Goal: Use online tool/utility

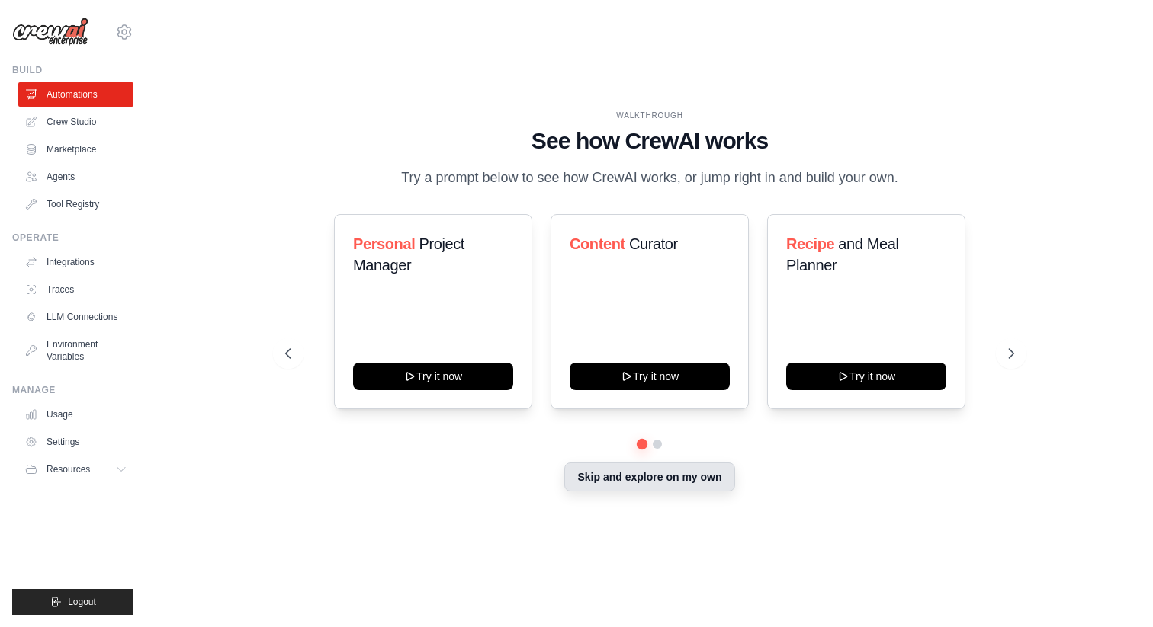
click at [637, 482] on button "Skip and explore on my own" at bounding box center [649, 477] width 170 height 29
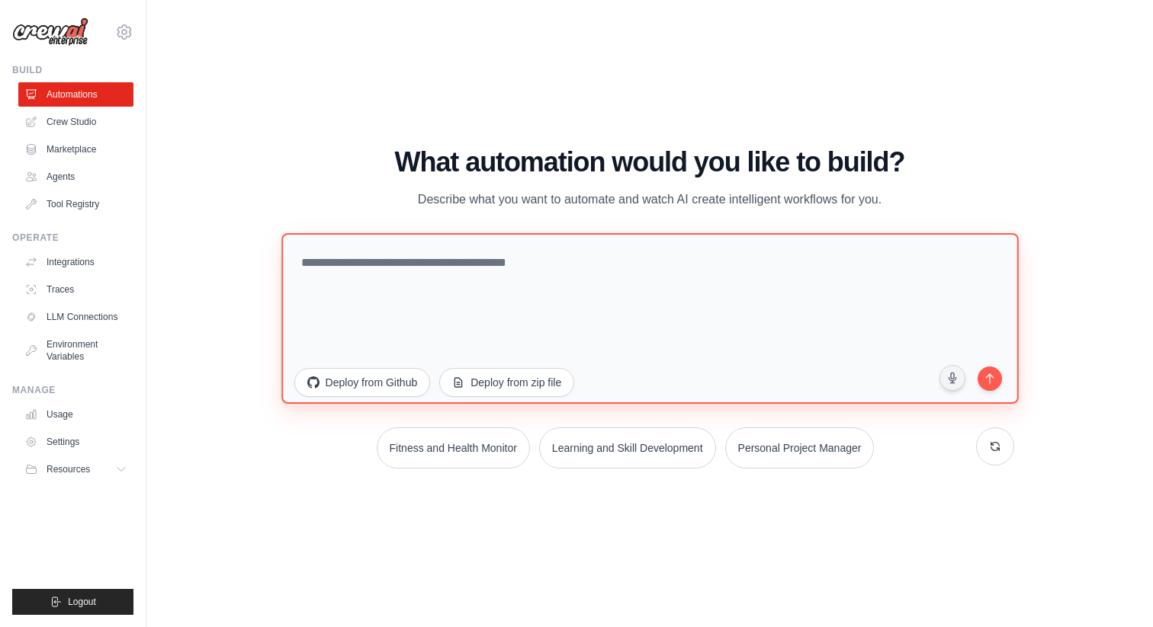
click at [636, 305] on textarea at bounding box center [649, 318] width 737 height 171
paste textarea "**********"
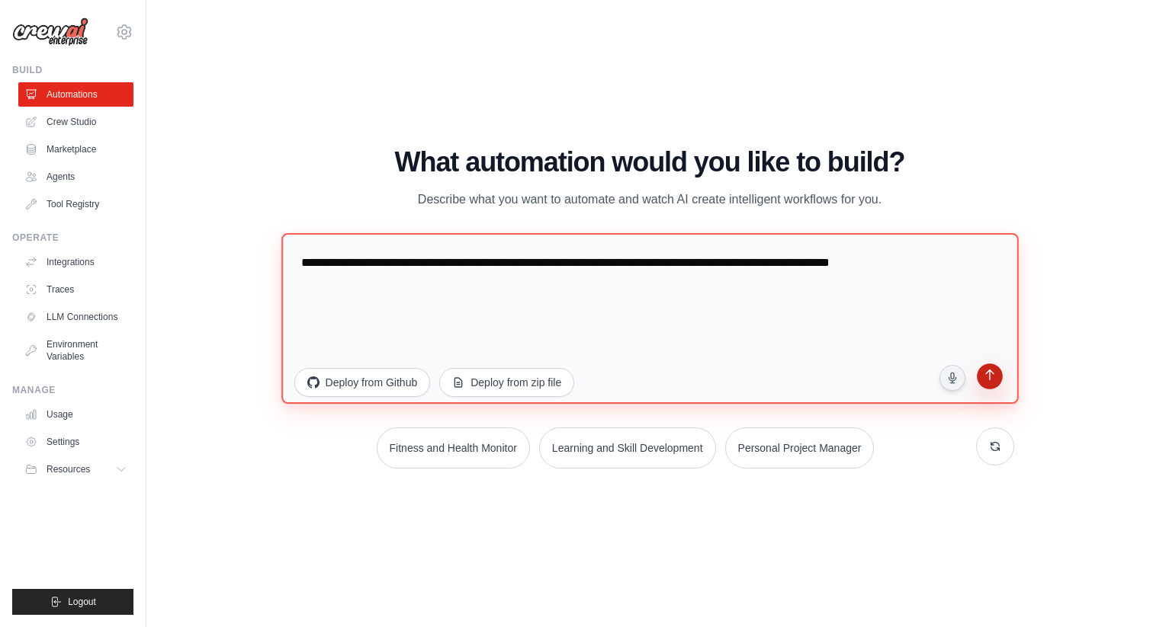
type textarea "**********"
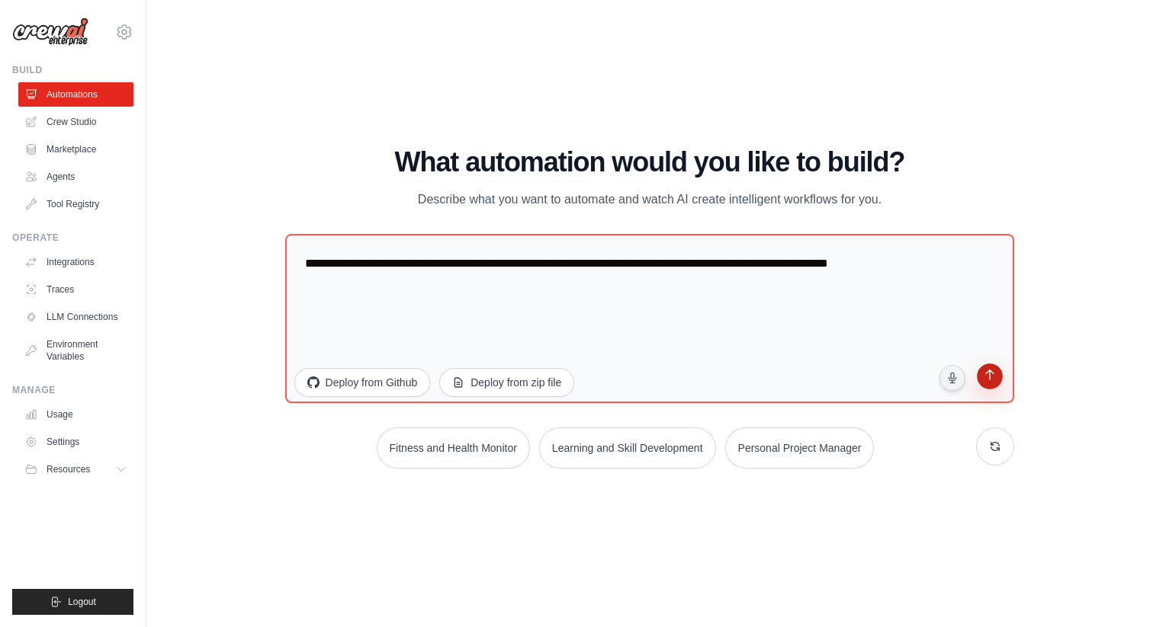
click at [997, 380] on icon "submit" at bounding box center [990, 377] width 14 height 14
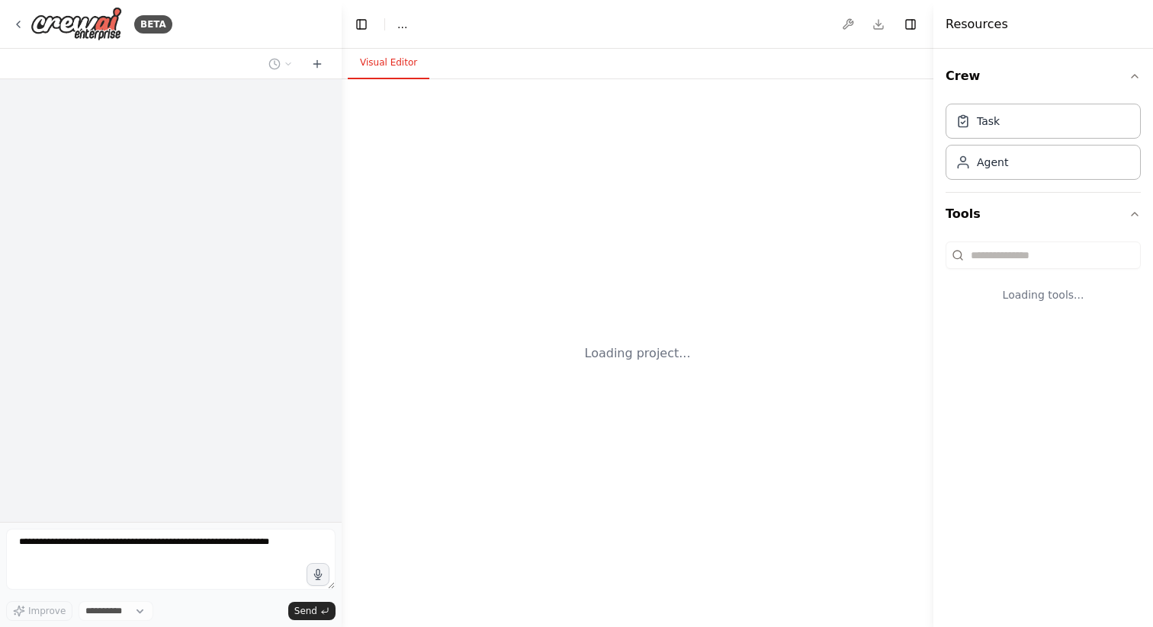
select select "****"
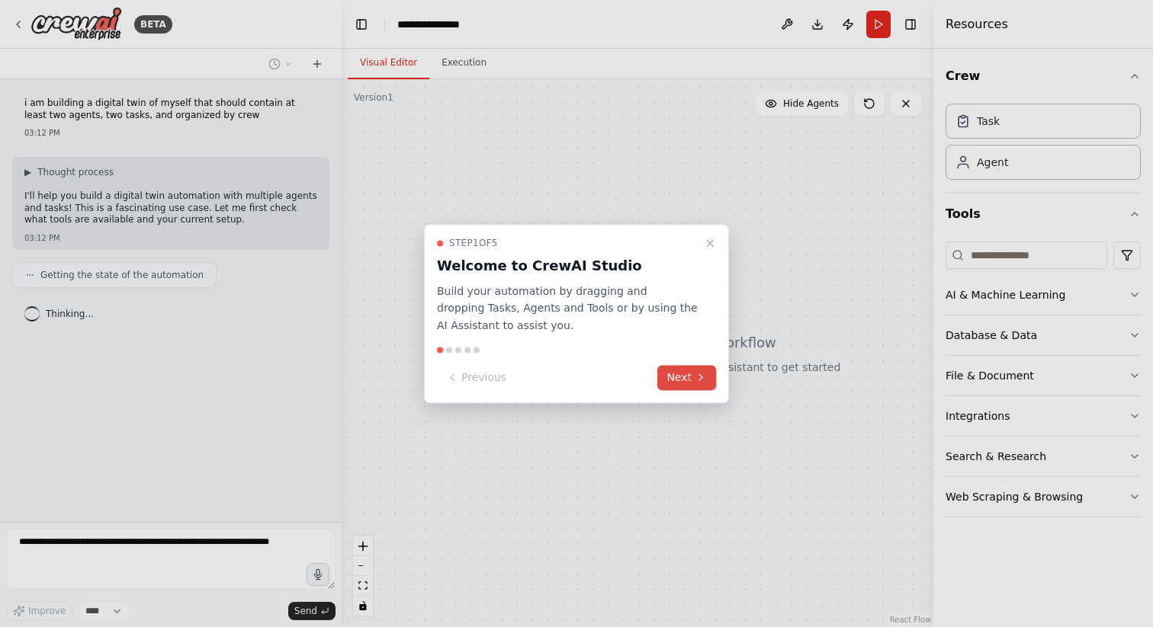
click at [660, 371] on button "Next" at bounding box center [686, 377] width 59 height 25
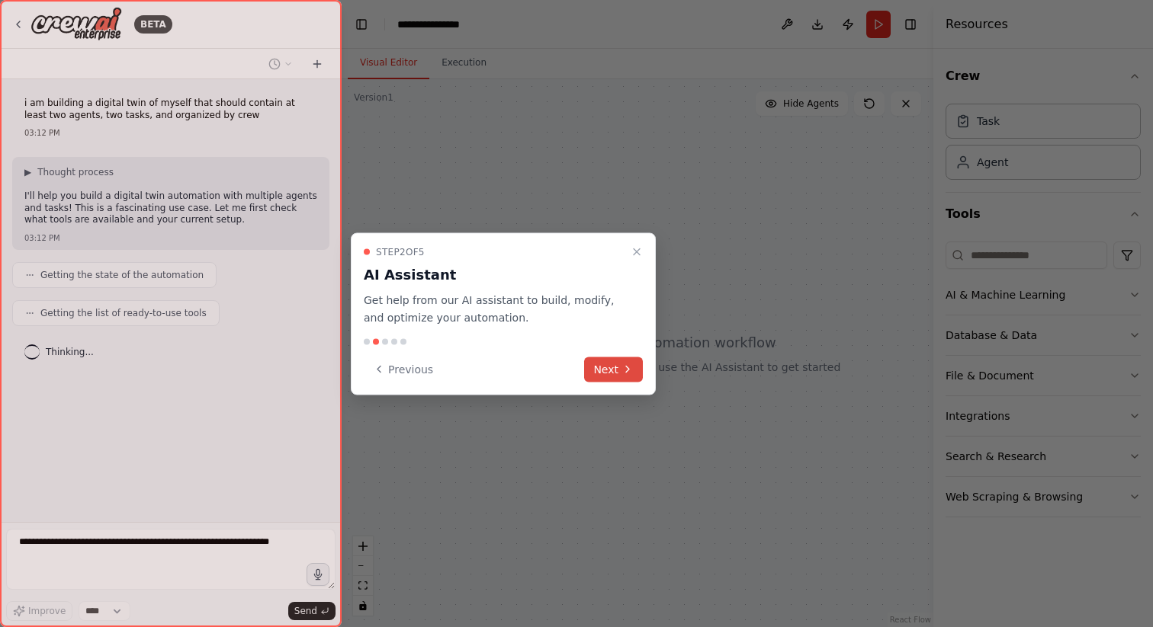
click at [605, 373] on button "Next" at bounding box center [613, 369] width 59 height 25
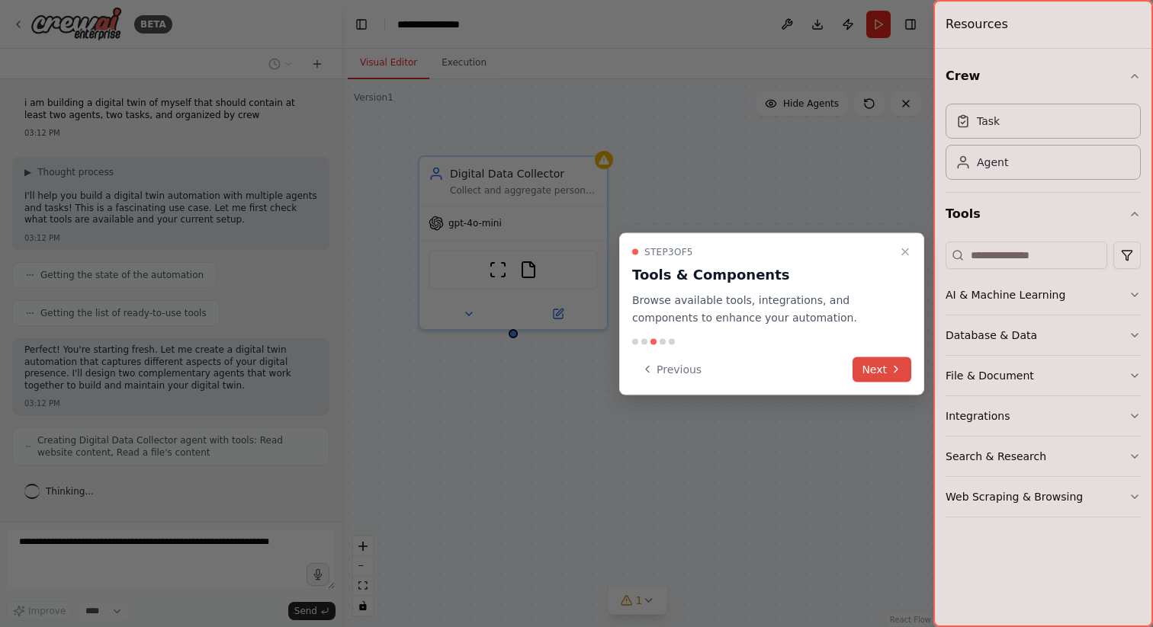
click at [878, 373] on button "Next" at bounding box center [881, 369] width 59 height 25
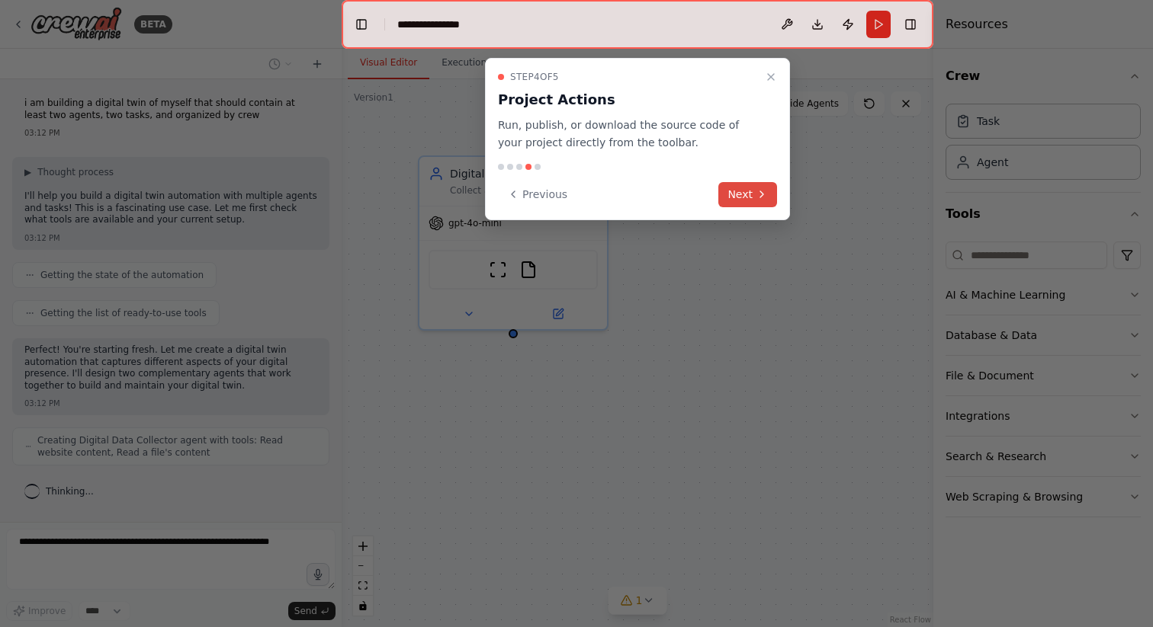
click at [744, 195] on button "Next" at bounding box center [747, 194] width 59 height 25
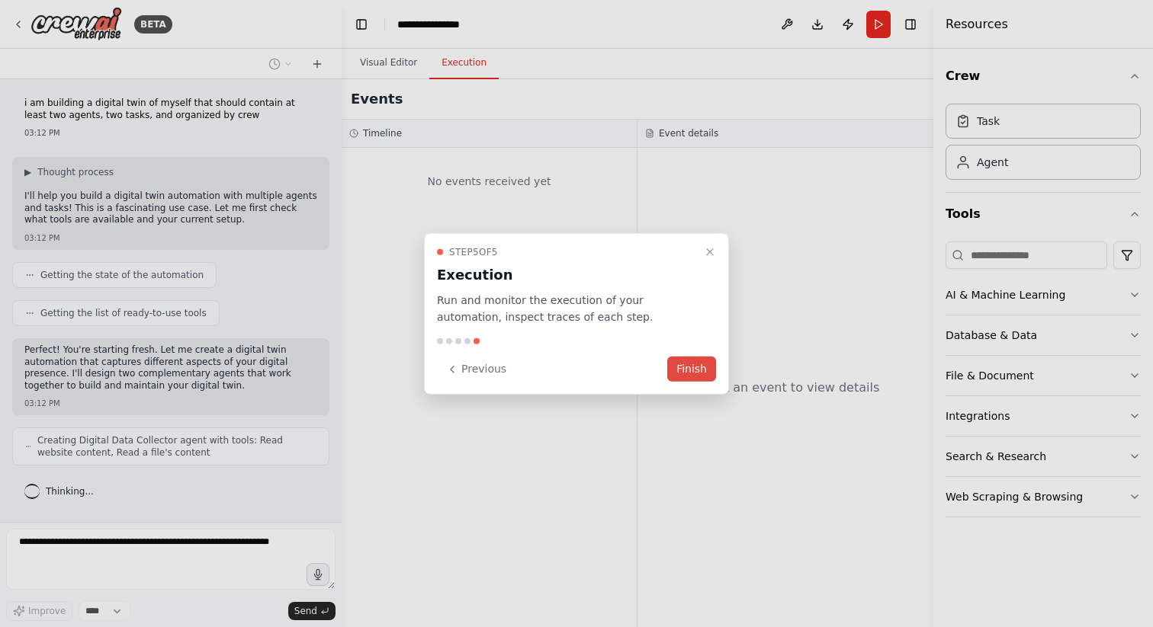
scroll to position [33, 0]
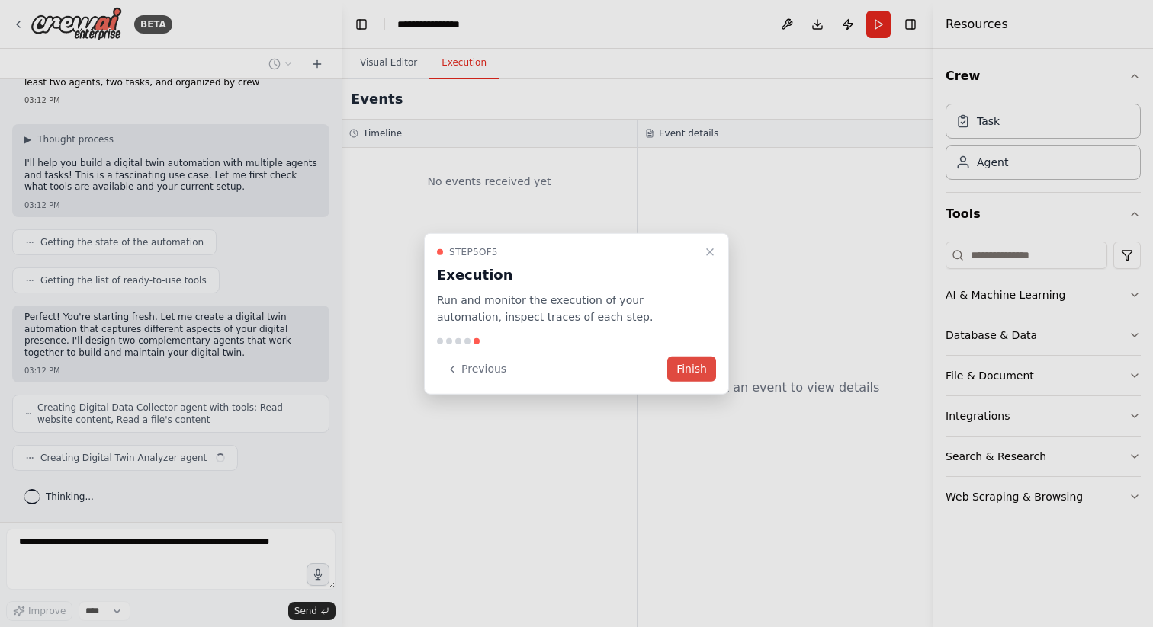
click at [687, 373] on button "Finish" at bounding box center [691, 369] width 49 height 25
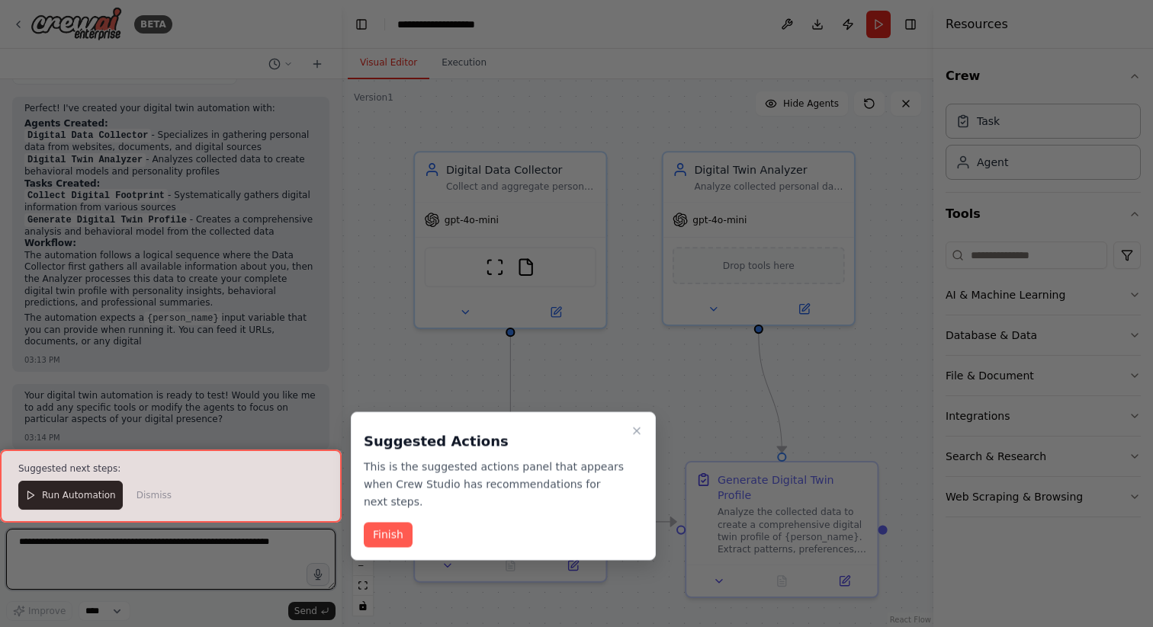
scroll to position [704, 0]
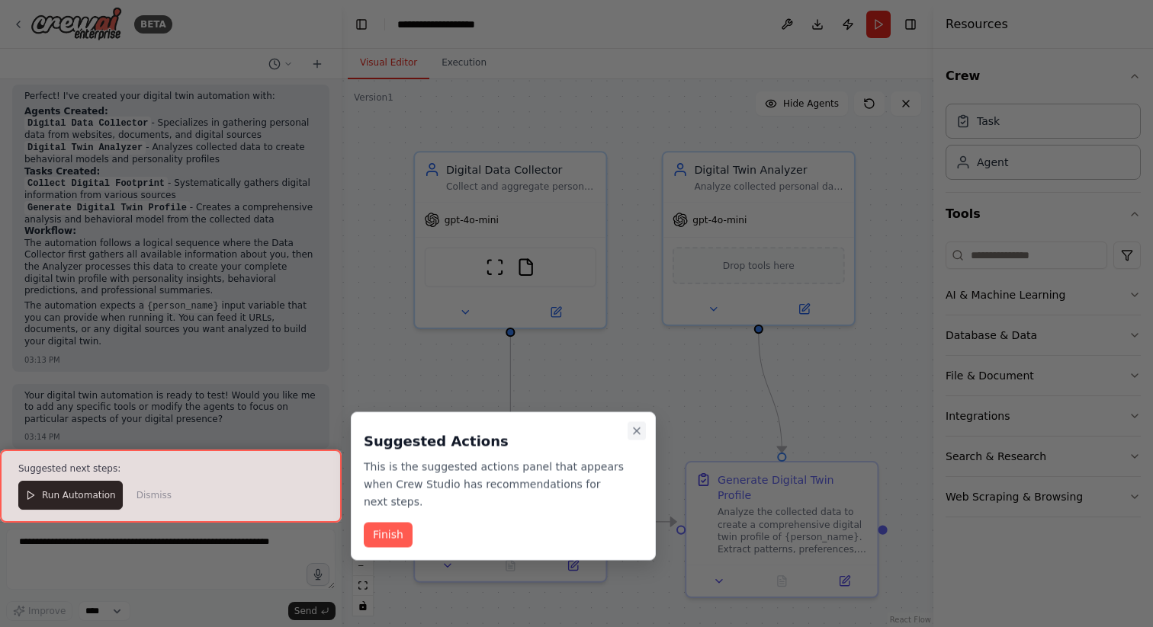
click at [636, 431] on icon "Close walkthrough" at bounding box center [637, 431] width 6 height 6
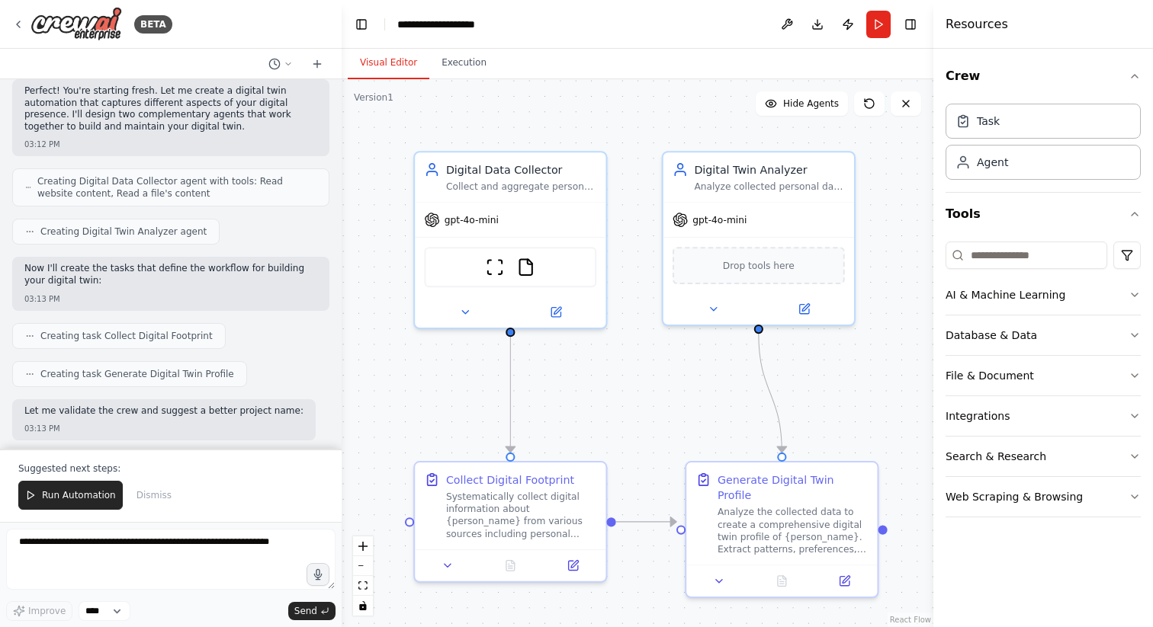
scroll to position [0, 0]
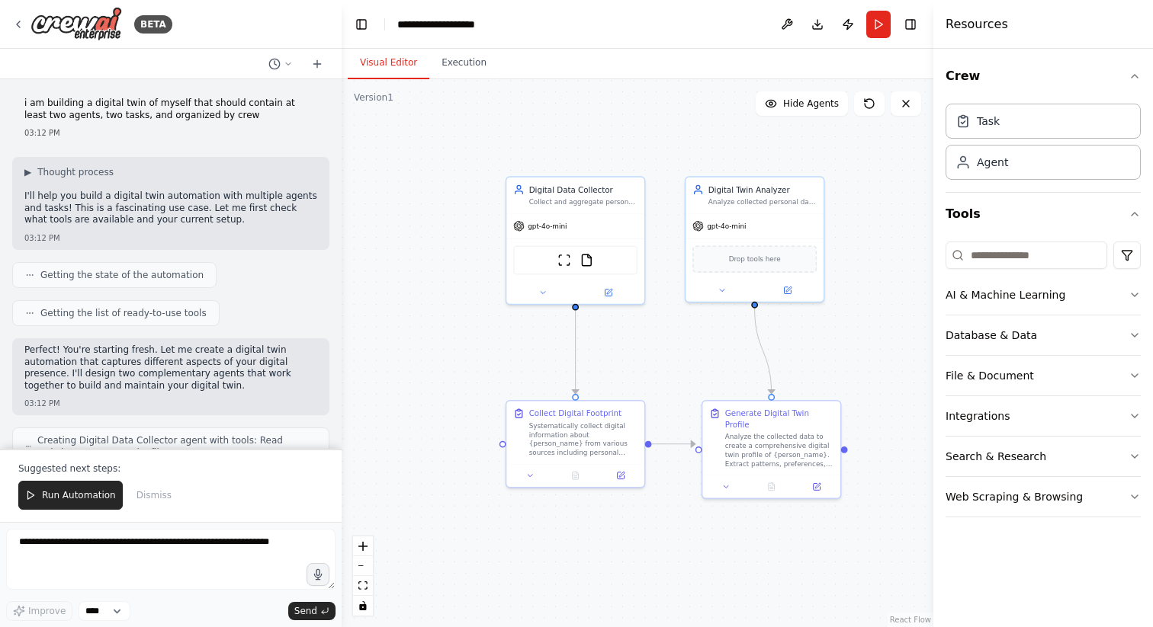
drag, startPoint x: 612, startPoint y: 392, endPoint x: 630, endPoint y: 386, distance: 18.6
click at [630, 386] on div ".deletable-edge-delete-btn { width: 20px; height: 20px; border: 0px solid #ffff…" at bounding box center [638, 353] width 592 height 548
click at [1012, 118] on div "Task" at bounding box center [1042, 120] width 195 height 35
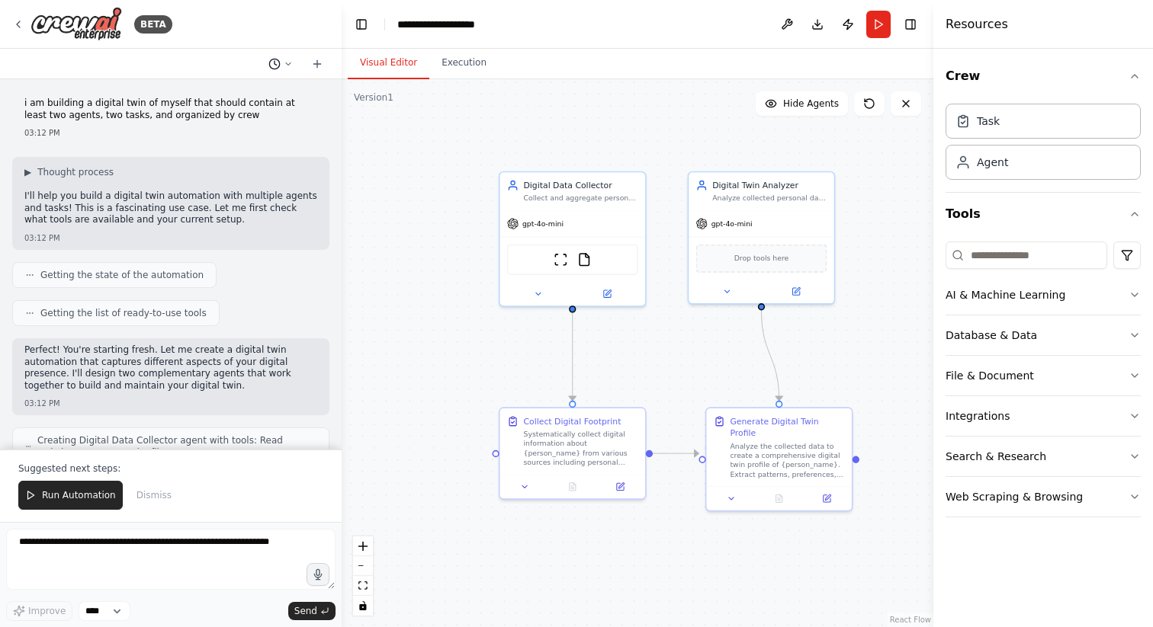
click at [291, 67] on icon at bounding box center [288, 63] width 9 height 9
click at [291, 67] on div at bounding box center [171, 313] width 342 height 627
click at [369, 27] on button "Toggle Left Sidebar" at bounding box center [361, 24] width 21 height 21
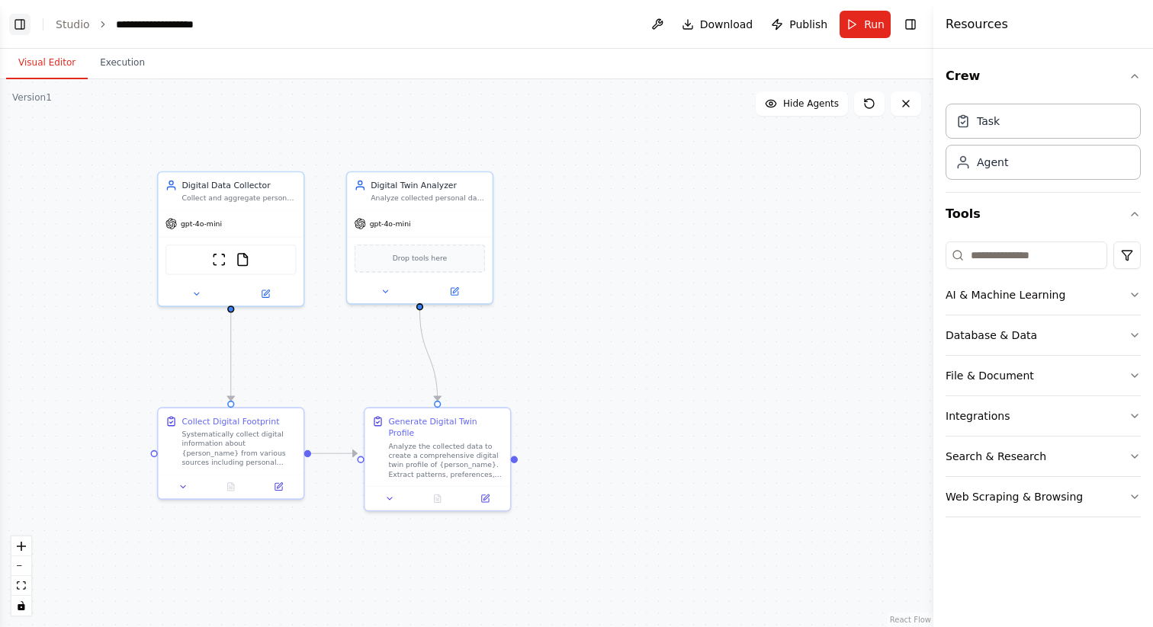
click at [18, 24] on button "Toggle Left Sidebar" at bounding box center [19, 24] width 21 height 21
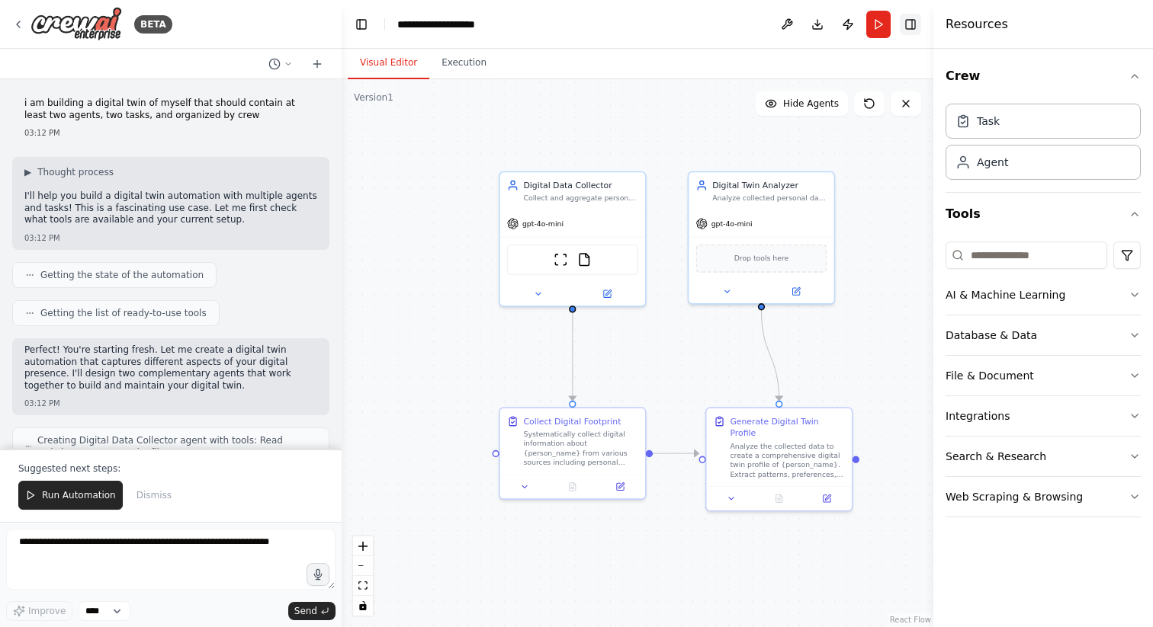
click at [909, 24] on button "Toggle Right Sidebar" at bounding box center [910, 24] width 21 height 21
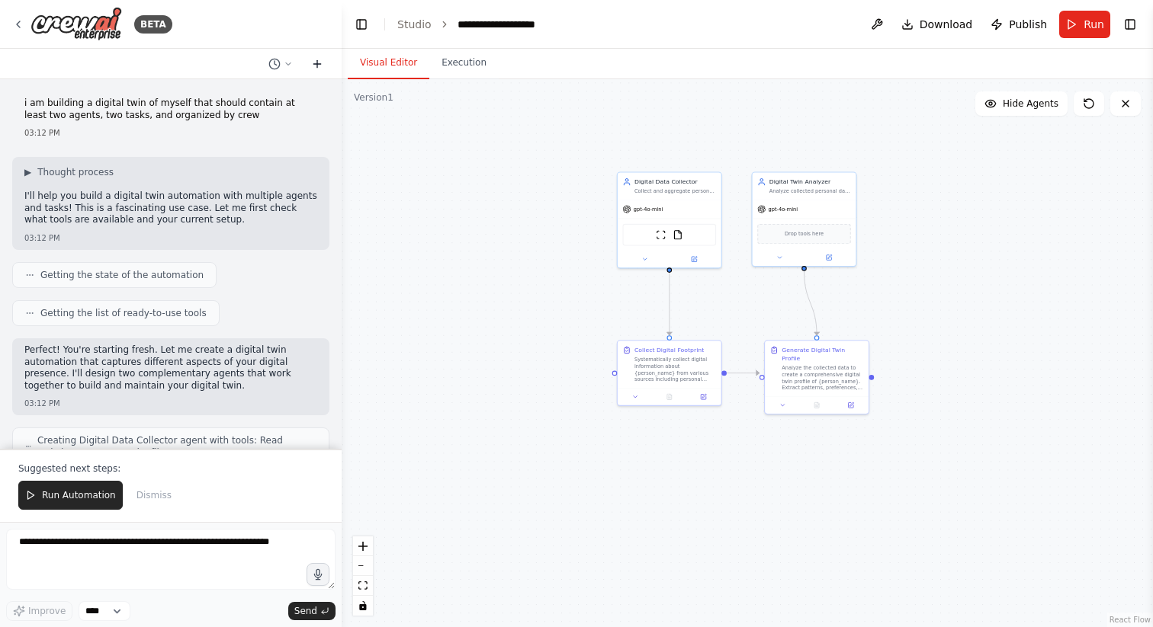
click at [323, 63] on button at bounding box center [317, 64] width 24 height 18
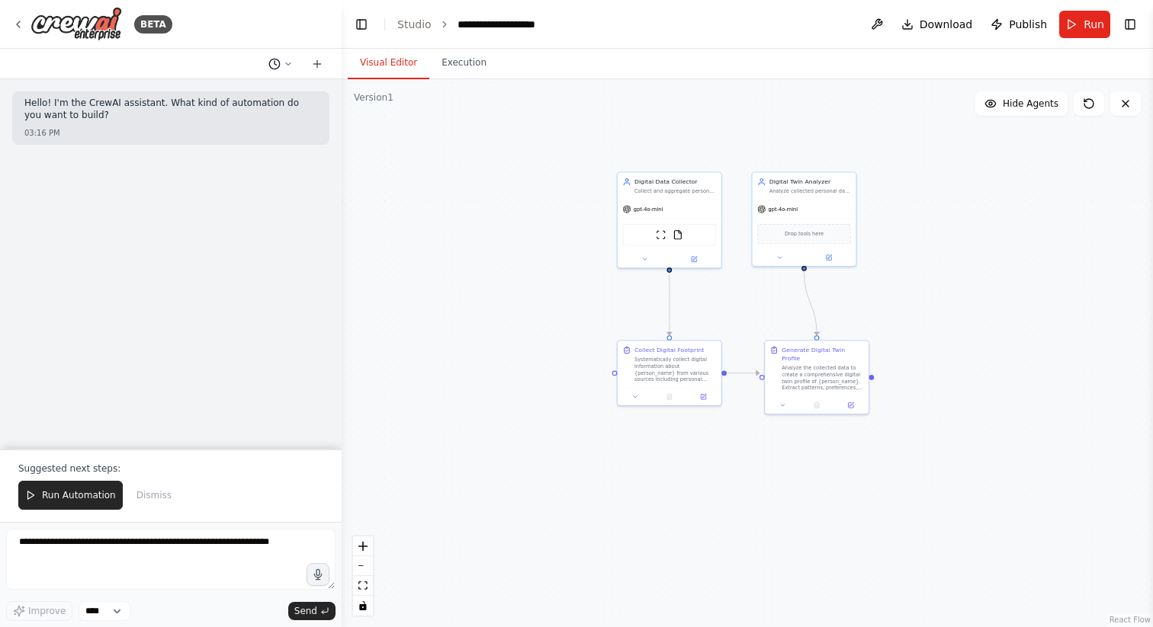
click at [275, 63] on polyline at bounding box center [275, 63] width 2 height 4
click at [234, 115] on span "i am building a digital twin of myself that should contain at least two agents,…" at bounding box center [214, 120] width 99 height 12
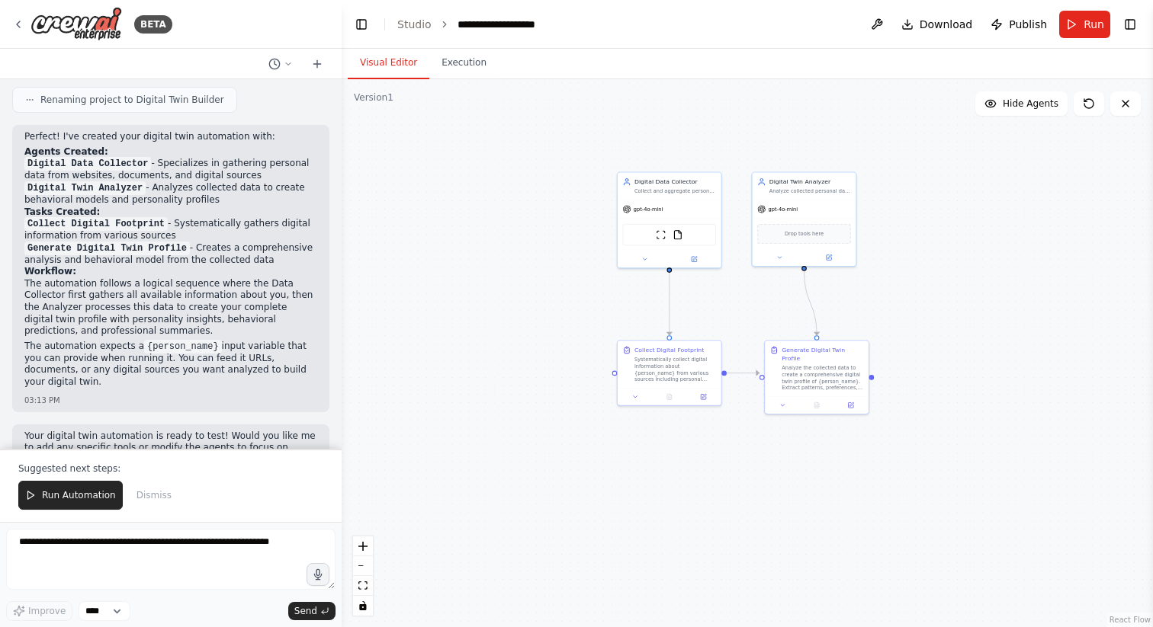
scroll to position [704, 0]
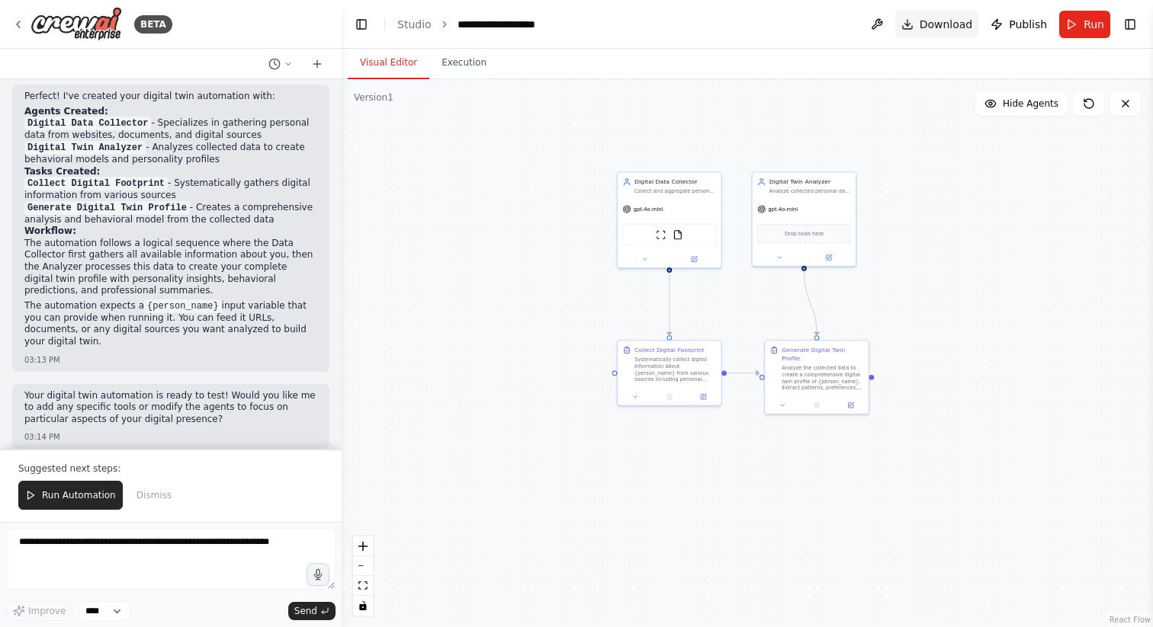
click at [932, 20] on span "Download" at bounding box center [946, 24] width 53 height 15
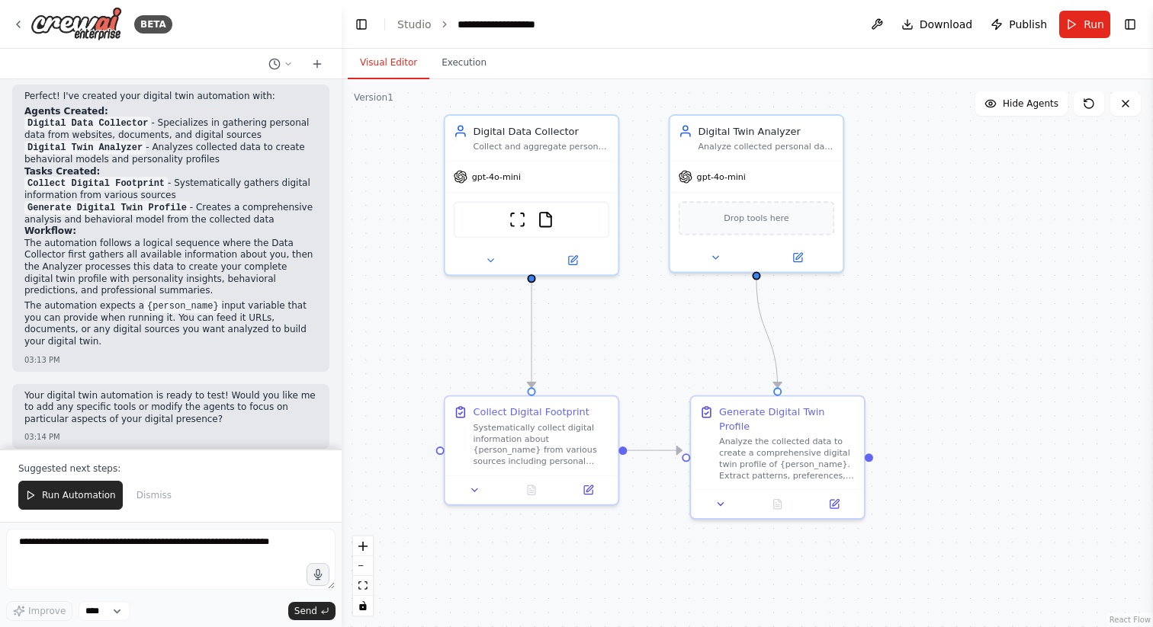
drag, startPoint x: 628, startPoint y: 355, endPoint x: 356, endPoint y: 348, distance: 272.3
click at [356, 348] on div ".deletable-edge-delete-btn { width: 20px; height: 20px; border: 0px solid #ffff…" at bounding box center [747, 353] width 811 height 548
